Goal: Entertainment & Leisure: Consume media (video, audio)

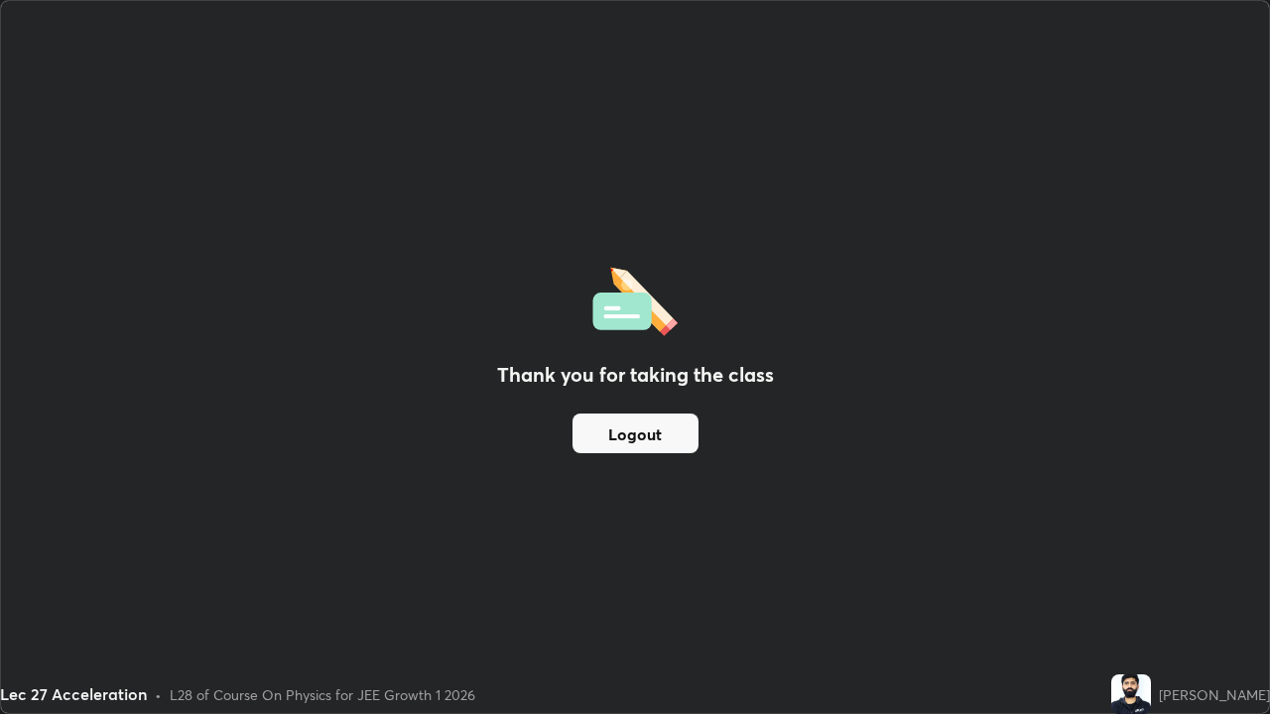
click at [755, 490] on div "Thank you for taking the class Logout" at bounding box center [635, 357] width 1268 height 712
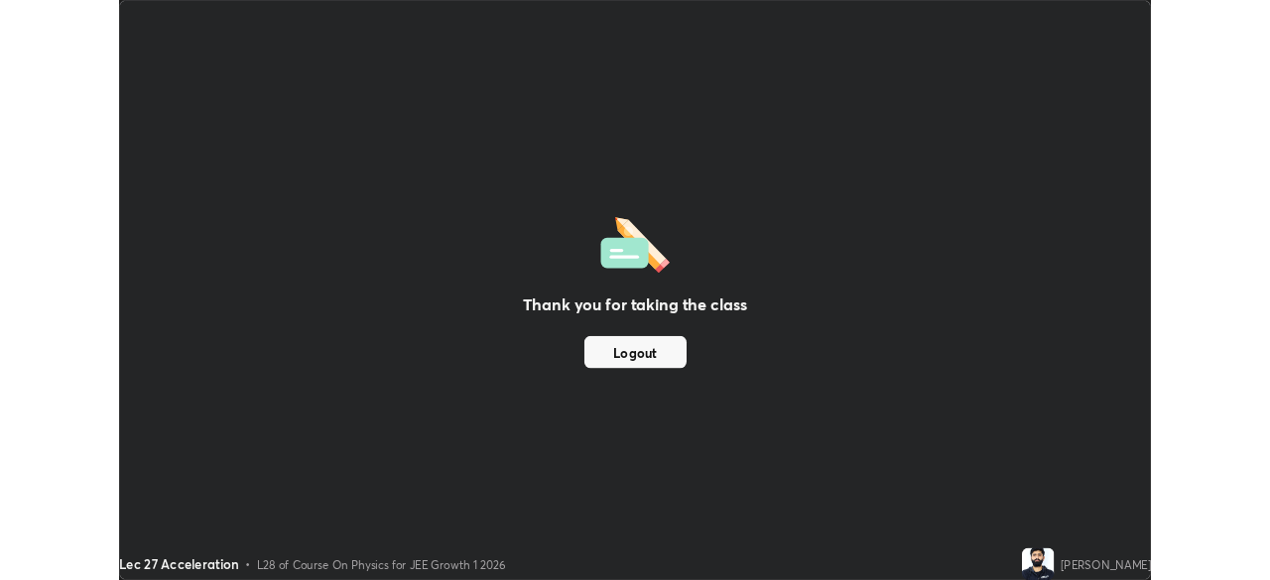
scroll to position [714, 1270]
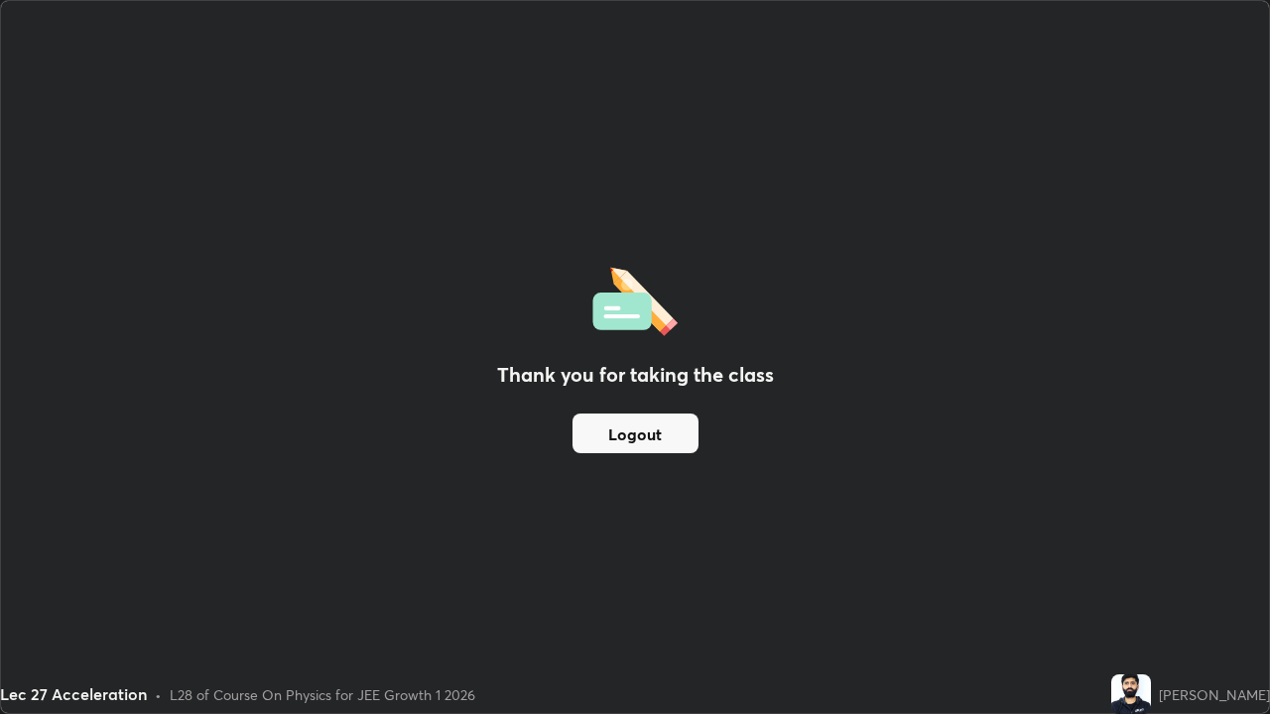
click at [755, 494] on div "Thank you for taking the class Logout" at bounding box center [635, 357] width 1268 height 712
click at [1149, 699] on img at bounding box center [1131, 695] width 40 height 40
click at [1103, 683] on div "Lec 27 Acceleration • L28 of Course On Physics for JEE Growth 1 2026" at bounding box center [551, 695] width 1103 height 40
click at [636, 441] on button "Logout" at bounding box center [635, 434] width 126 height 40
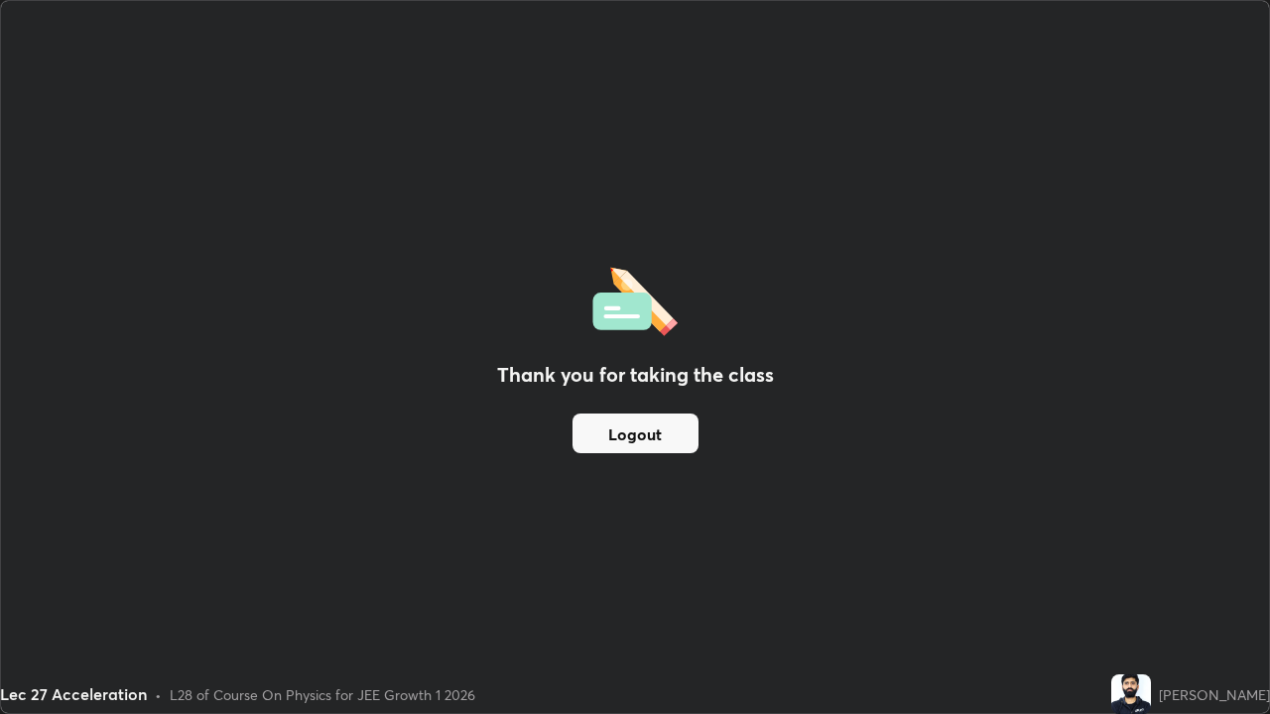
click at [866, 405] on div "Thank you for taking the class Logout" at bounding box center [635, 357] width 1268 height 712
click at [864, 400] on div "Thank you for taking the class Logout" at bounding box center [635, 357] width 1268 height 712
click at [862, 398] on div "Thank you for taking the class Logout" at bounding box center [635, 357] width 1268 height 712
click at [858, 393] on div "Thank you for taking the class Logout" at bounding box center [635, 357] width 1268 height 712
click at [856, 386] on div "Thank you for taking the class Logout" at bounding box center [635, 357] width 1268 height 712
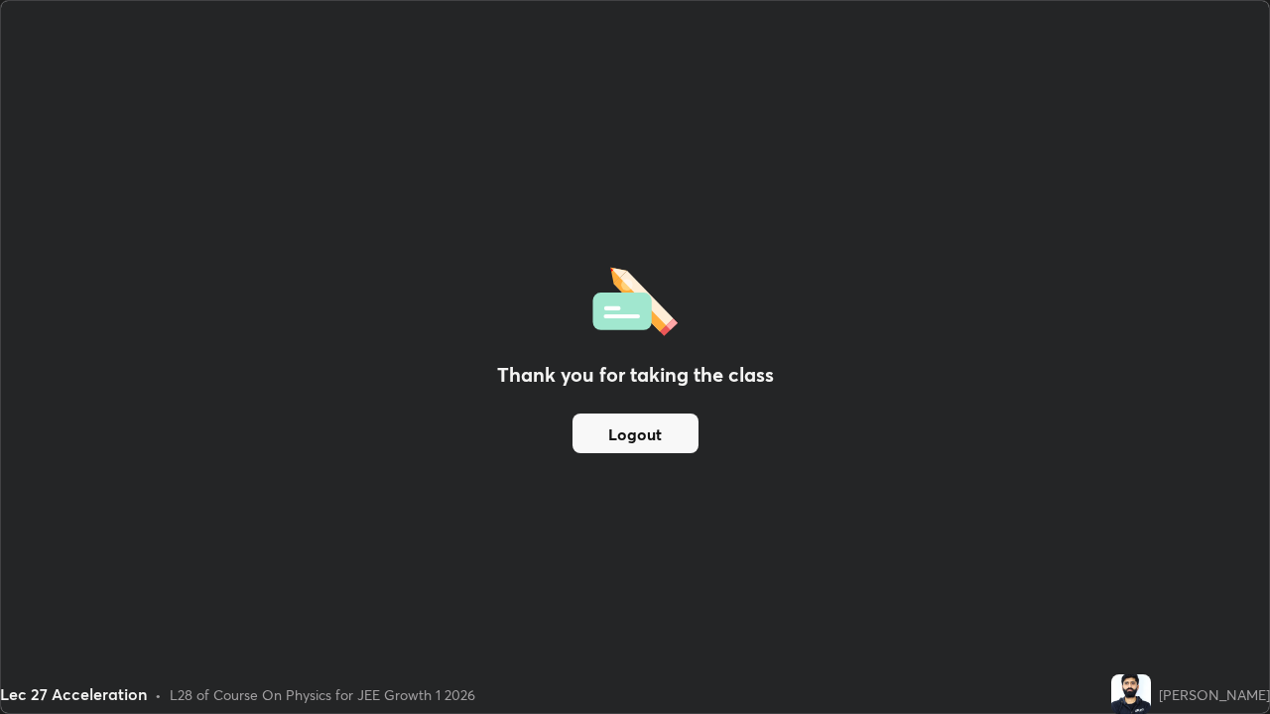
click at [851, 384] on div "Thank you for taking the class Logout" at bounding box center [635, 357] width 1268 height 712
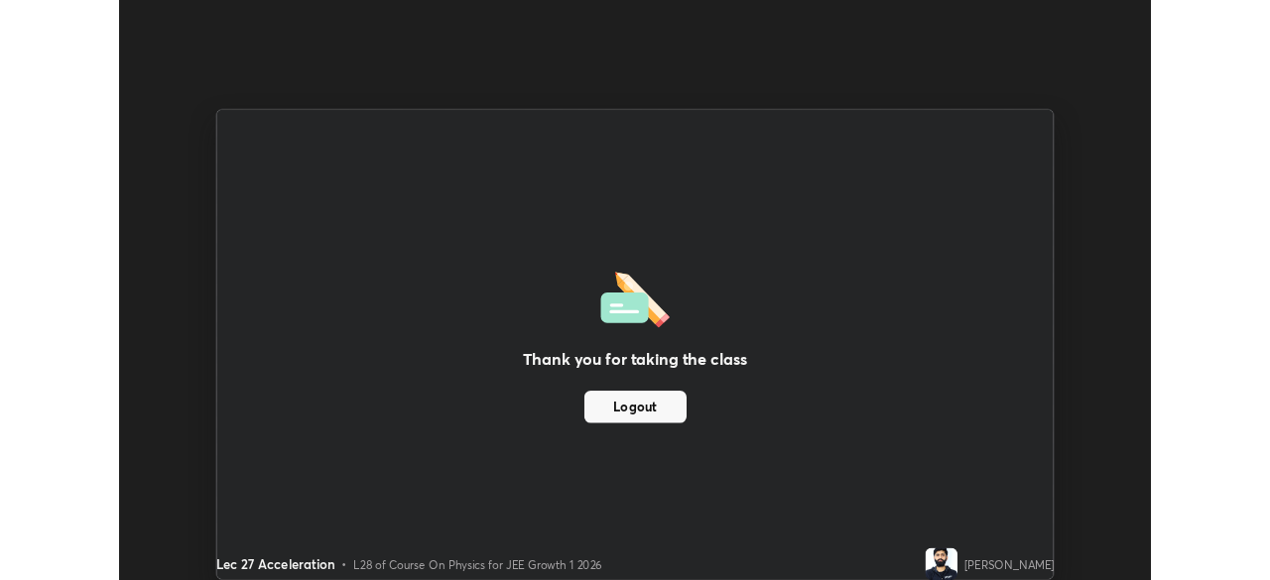
scroll to position [98632, 97942]
